Goal: Information Seeking & Learning: Learn about a topic

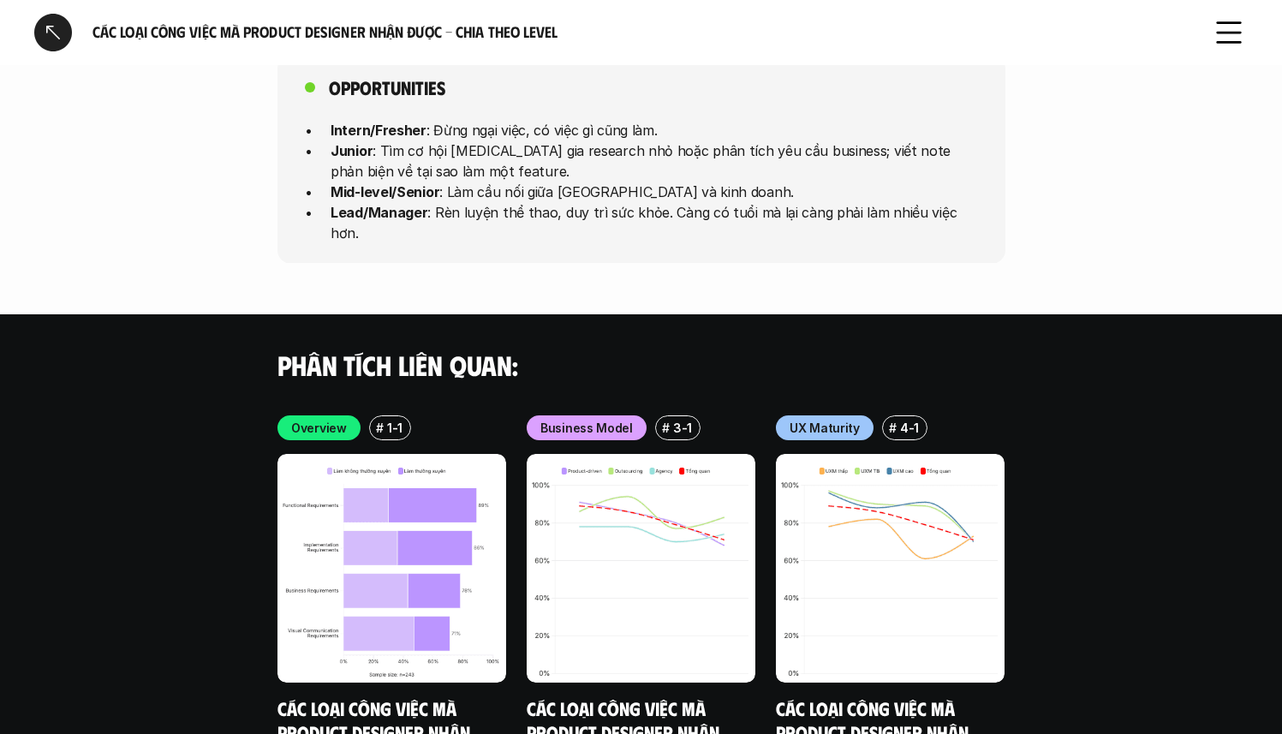
scroll to position [4698, 0]
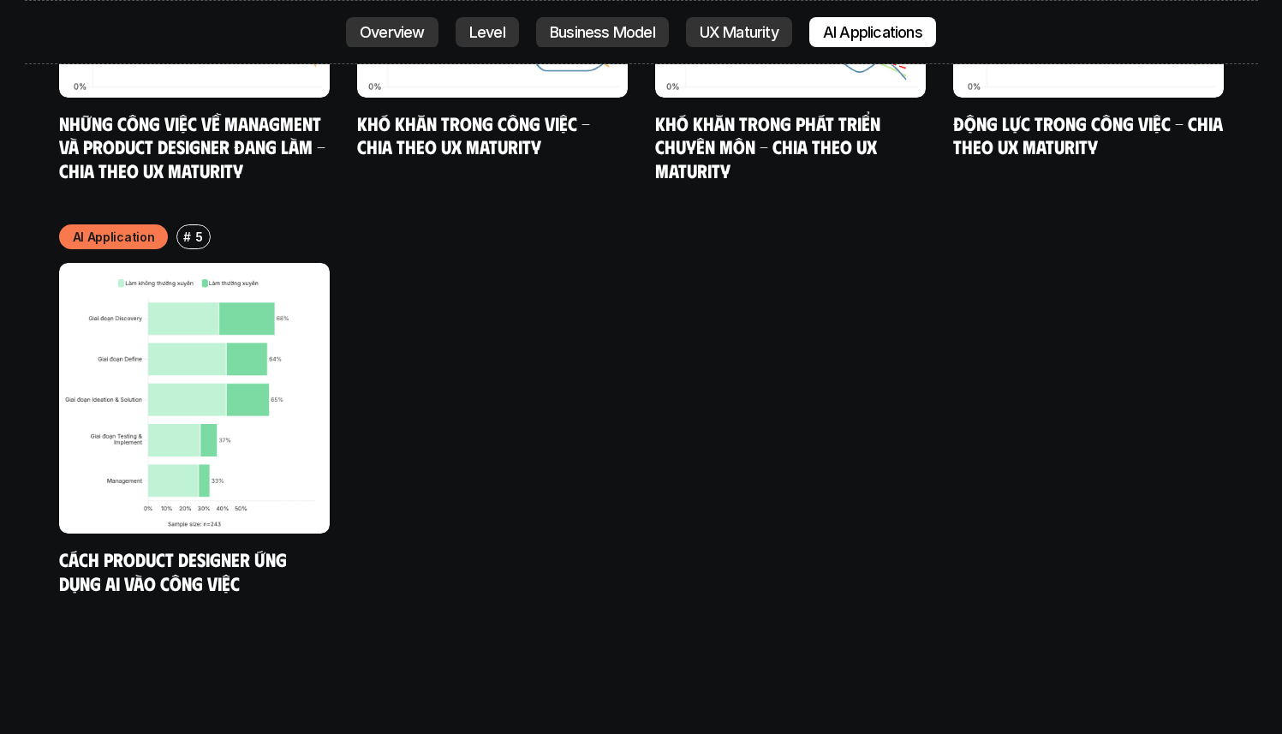
scroll to position [9891, 0]
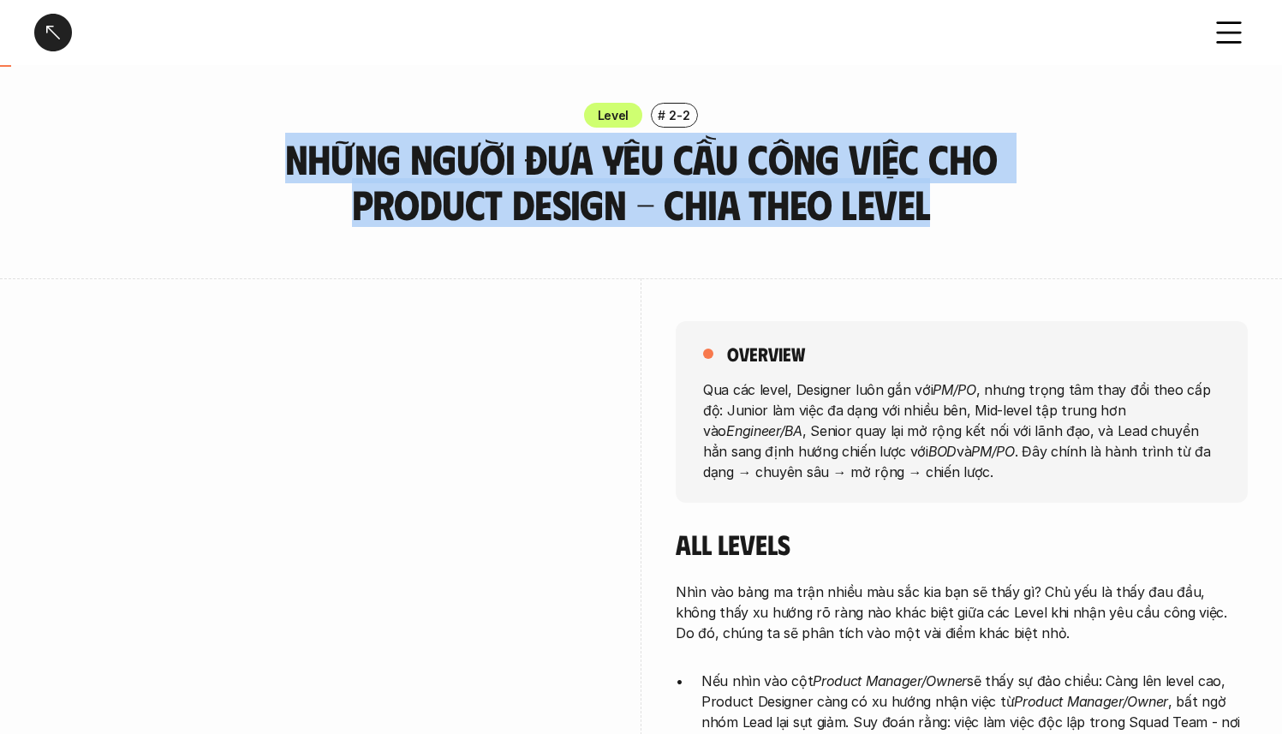
drag, startPoint x: 289, startPoint y: 146, endPoint x: 1013, endPoint y: 232, distance: 728.4
copy h3 "Những người đưa yêu cầu công việc cho Product Design - Chia theo Level"
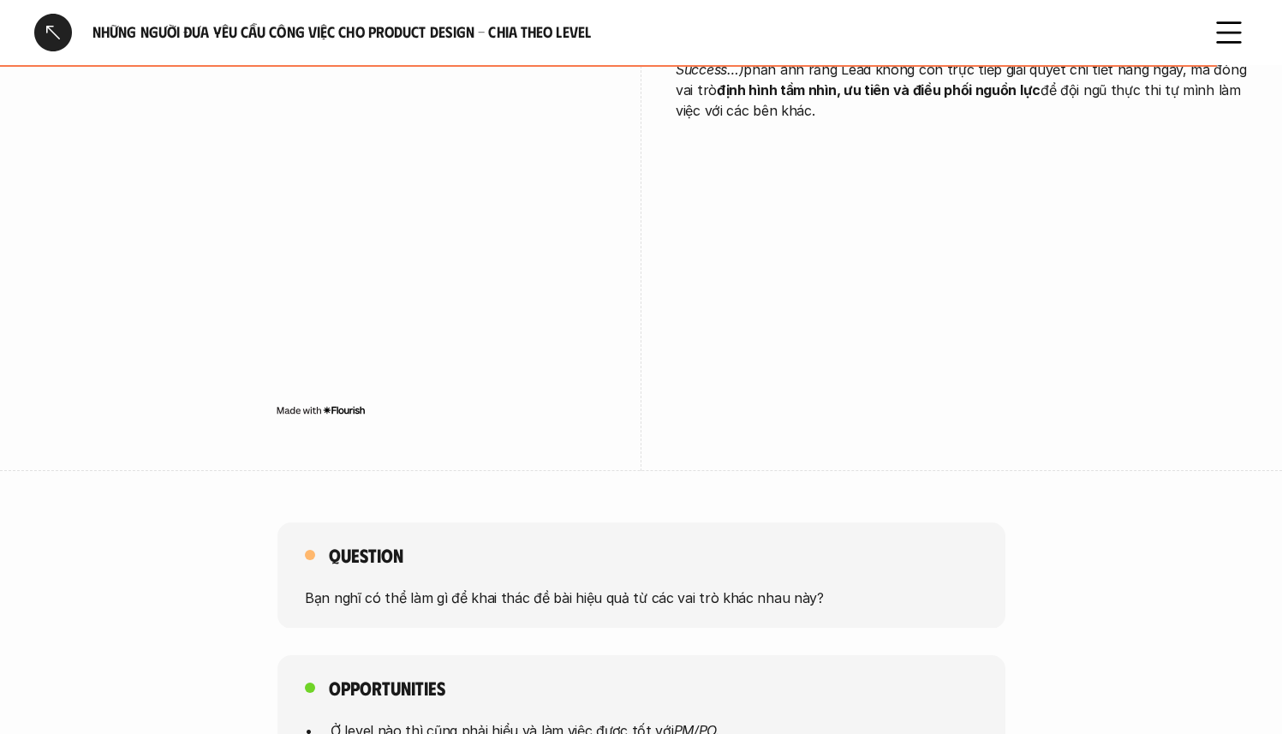
scroll to position [4173, 0]
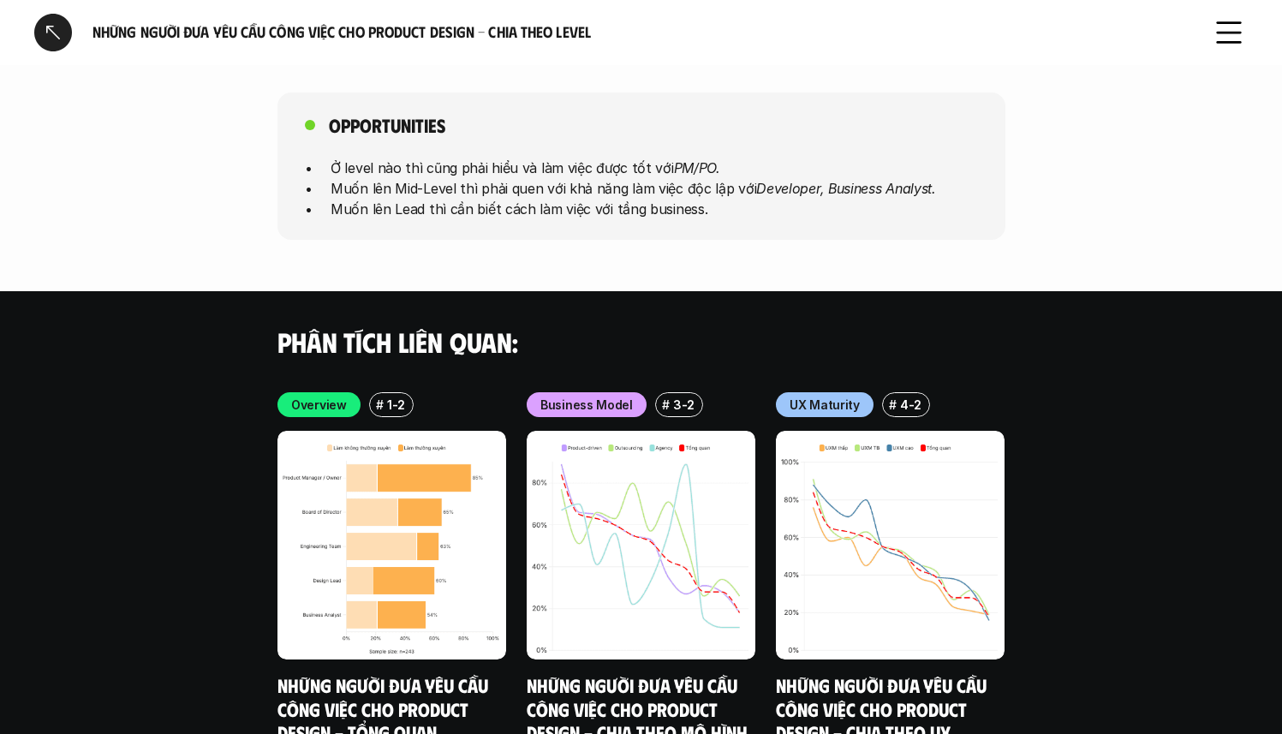
click at [883, 217] on div "Opportunities Ở level nào thì cũng phải hiểu và làm việc được tốt với PM/PO. Mu…" at bounding box center [641, 165] width 728 height 147
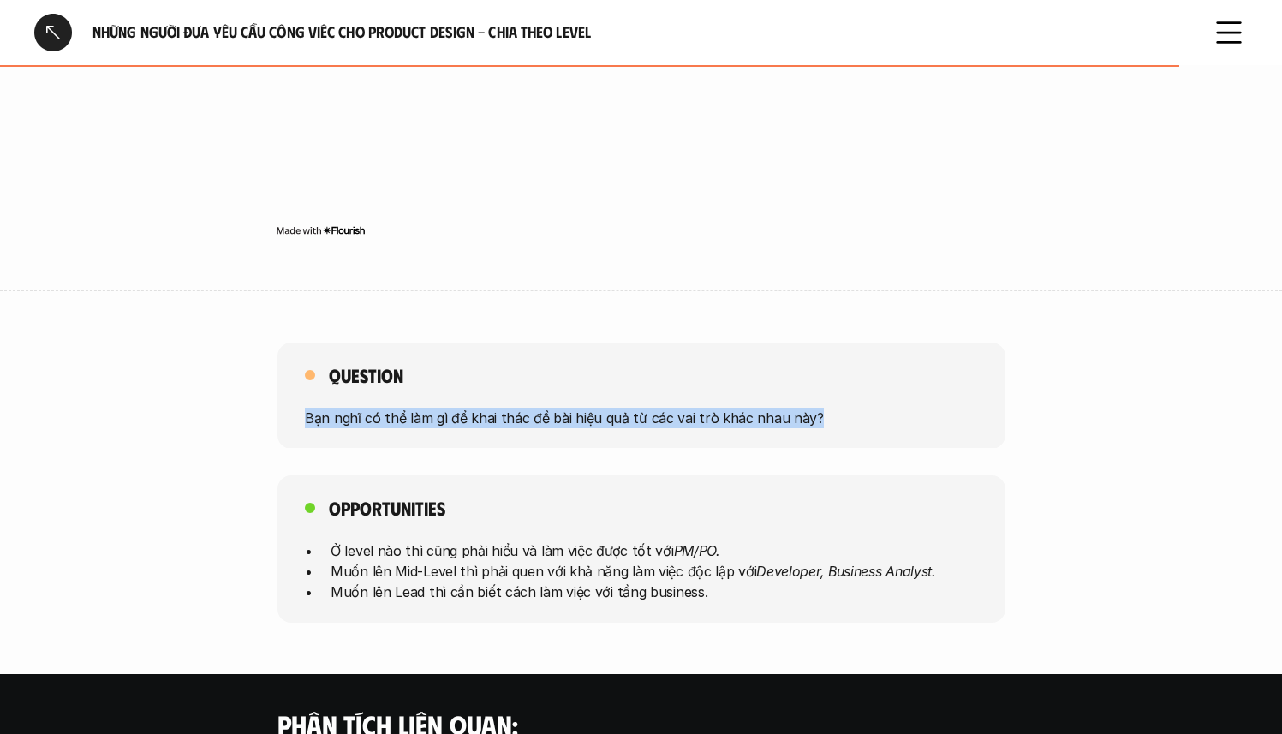
drag, startPoint x: 822, startPoint y: 395, endPoint x: 386, endPoint y: 372, distance: 436.4
click at [386, 372] on div "Question Bạn nghĩ có thể làm gì để khai thác đề bài hiệu quả từ các vai trò khá…" at bounding box center [641, 395] width 728 height 106
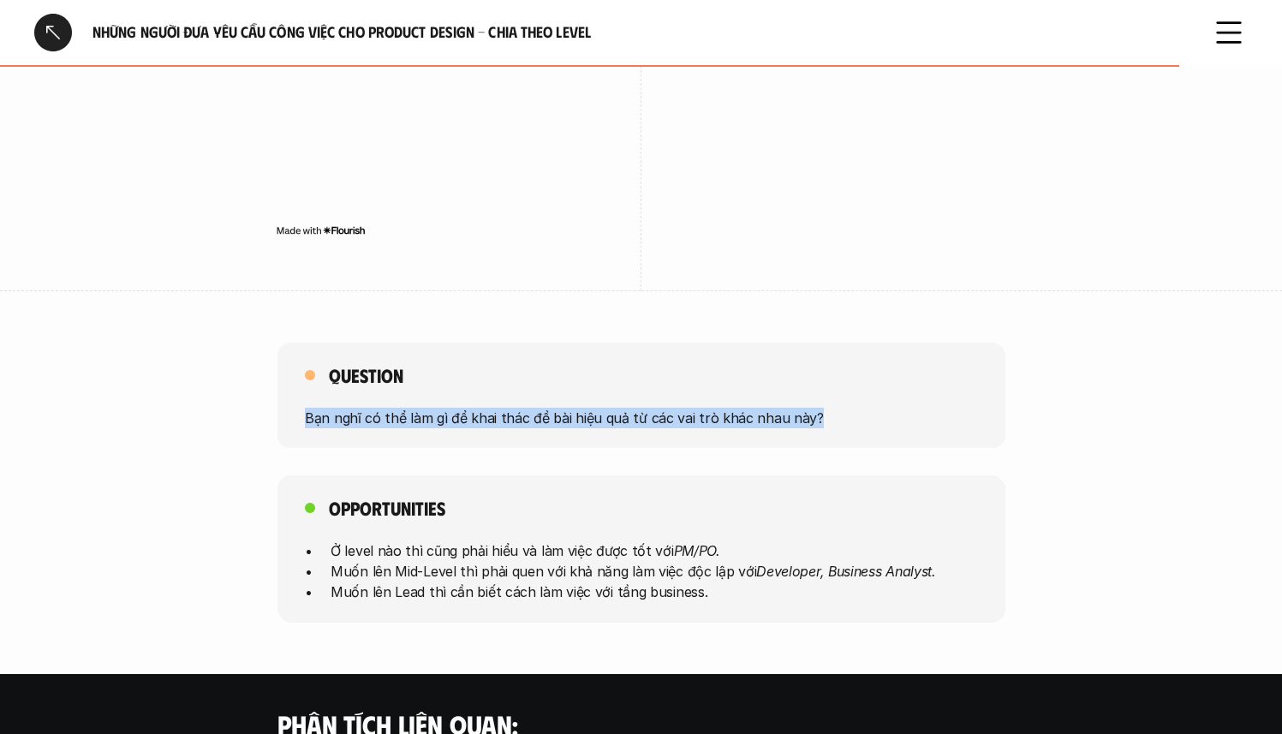
drag, startPoint x: 301, startPoint y: 396, endPoint x: 812, endPoint y: 401, distance: 510.3
click at [812, 401] on div "Question Bạn nghĩ có thể làm gì để khai thác đề bài hiệu quả từ các vai trò khá…" at bounding box center [641, 395] width 728 height 106
copy p "Bạn nghĩ có thể làm gì để khai thác đề bài hiệu quả từ các vai trò khác nhau nà…"
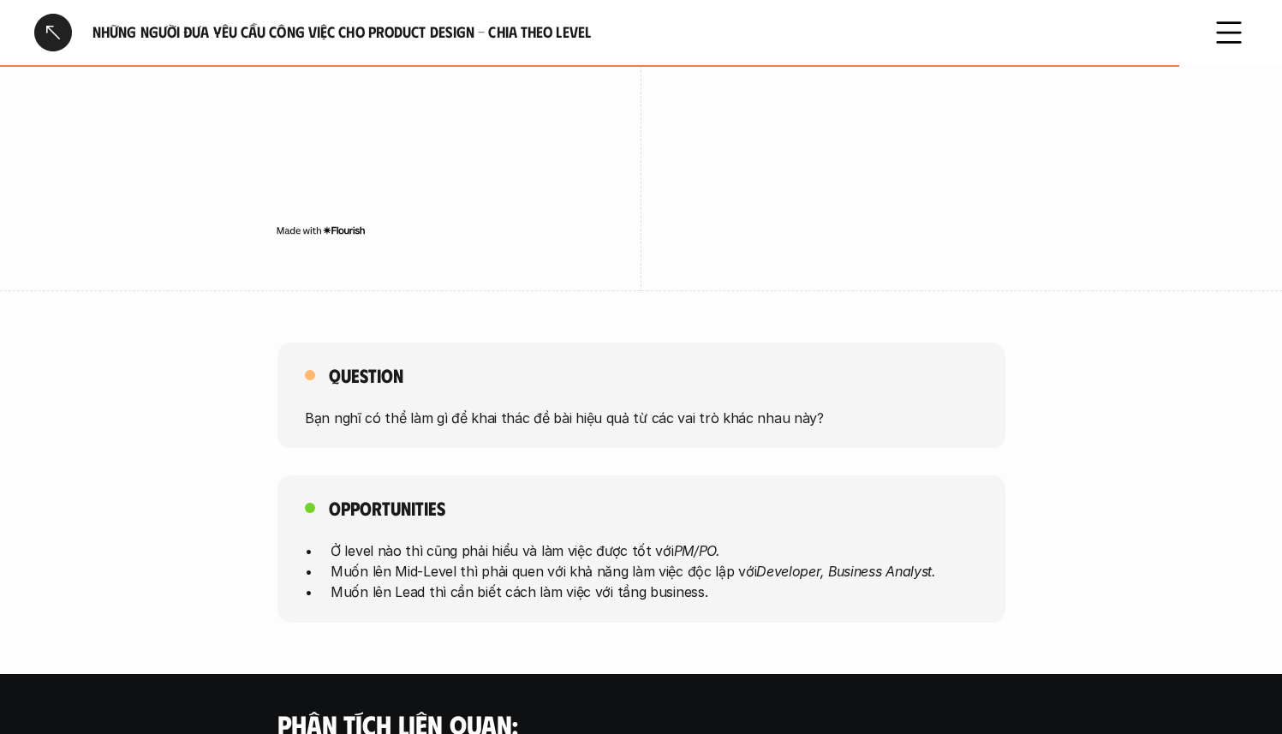
click at [591, 581] on p "Muốn lên Lead thì cần biết cách làm việc với tầng business." at bounding box center [653, 591] width 647 height 21
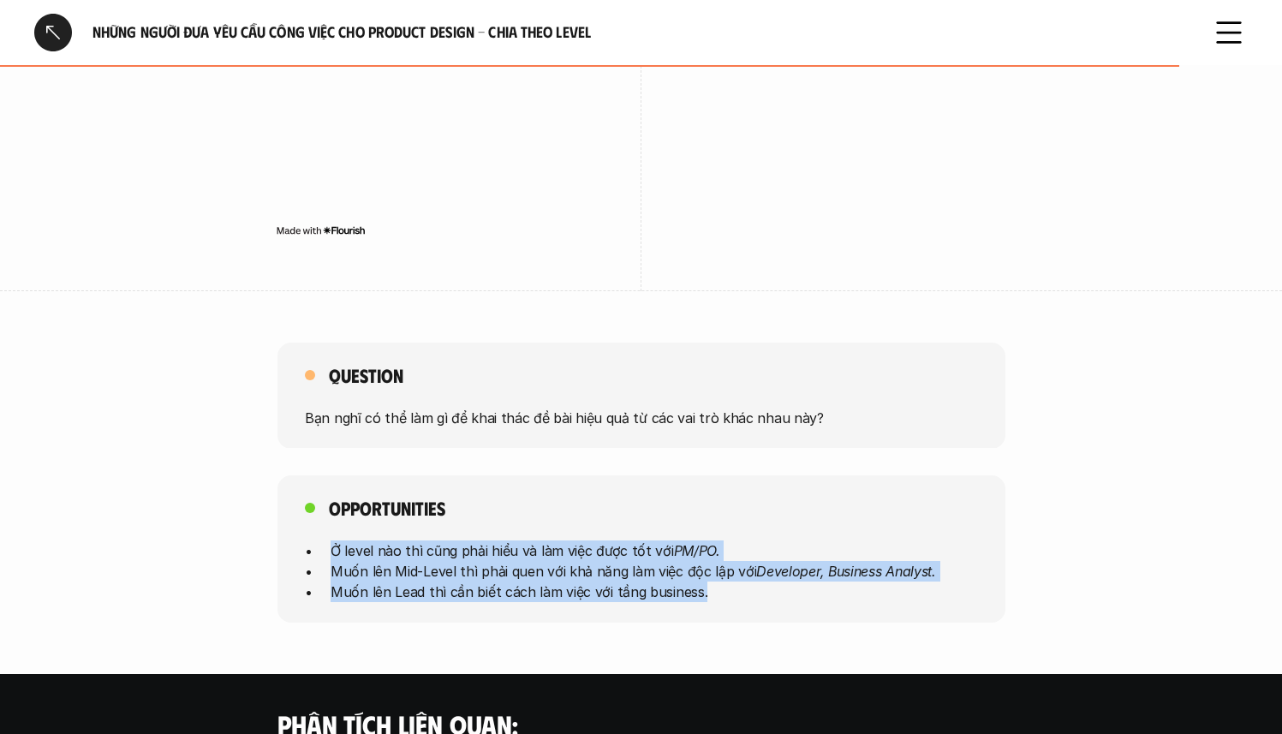
drag, startPoint x: 707, startPoint y: 572, endPoint x: 330, endPoint y: 534, distance: 378.6
click at [330, 540] on ul "Ở level nào thì cũng phải hiểu và làm việc được tốt với PM/PO. Muốn lên Mid-Lev…" at bounding box center [641, 571] width 673 height 62
copy ul "Ở level nào thì cũng phải hiểu và làm việc được tốt với PM/PO. Muốn lên Mid-Lev…"
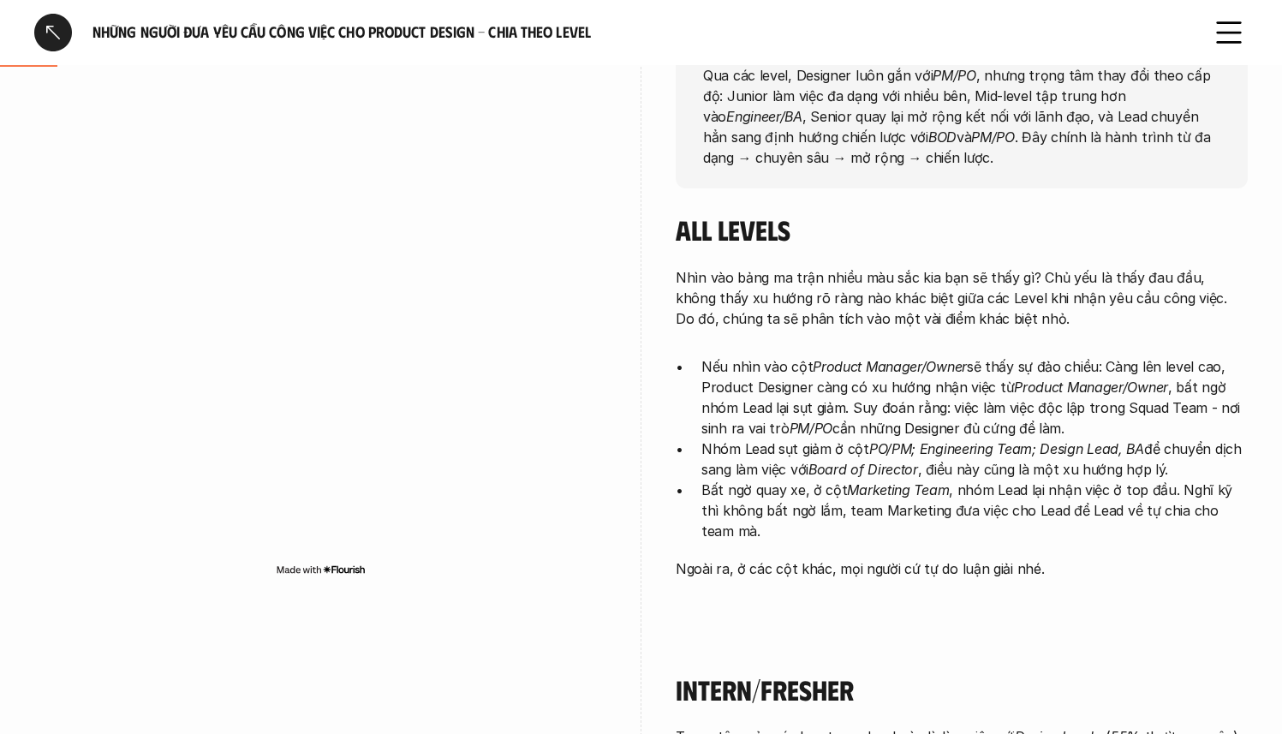
scroll to position [106, 0]
